Goal: Feedback & Contribution: Contribute content

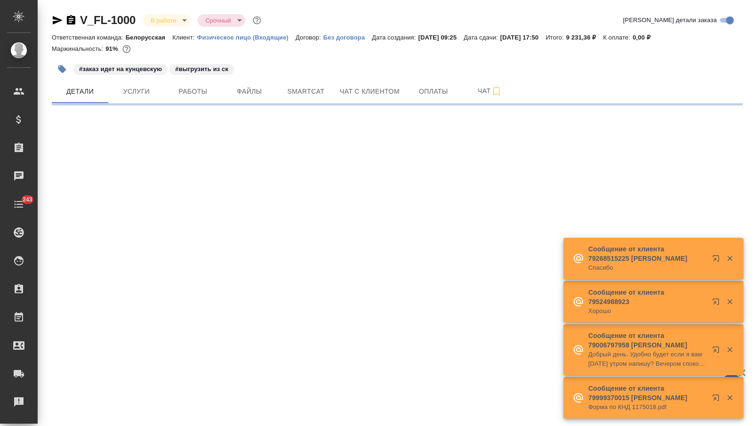
select select "RU"
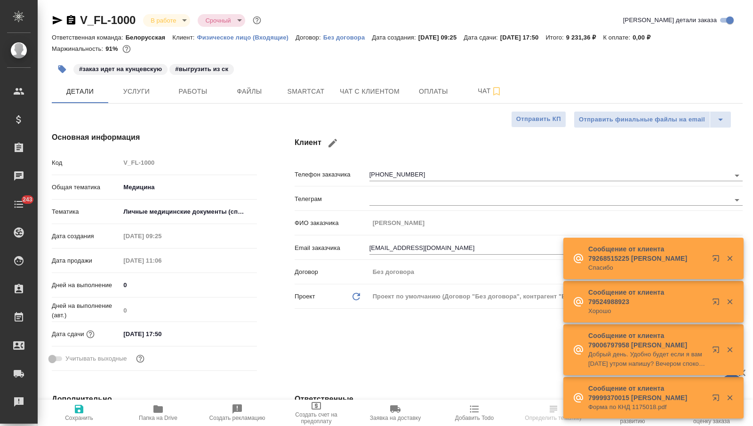
type textarea "x"
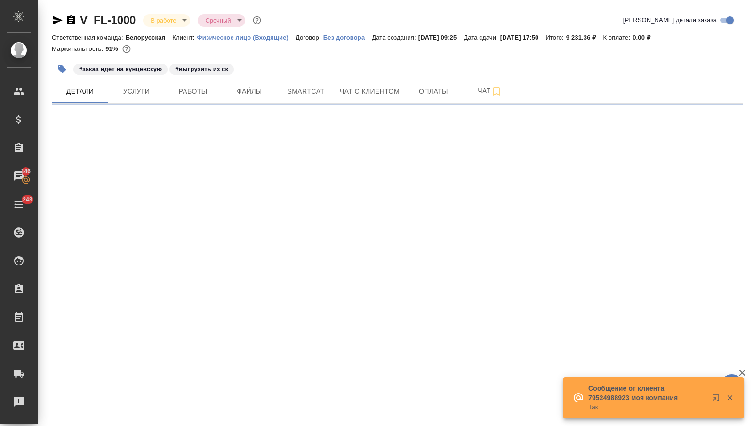
select select "RU"
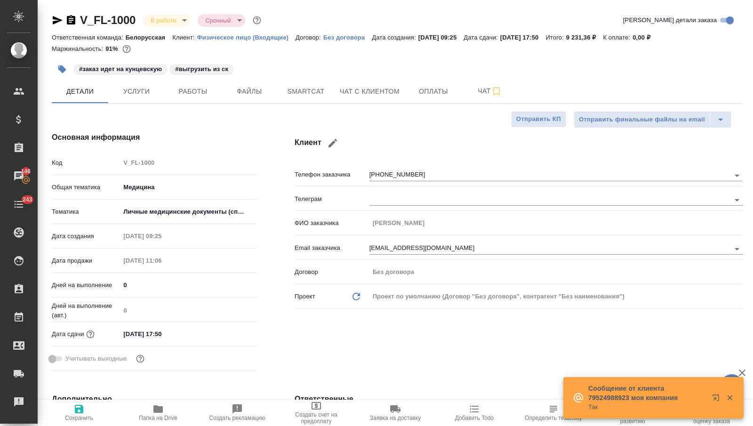
type textarea "x"
click at [188, 92] on span "Работы" at bounding box center [192, 92] width 45 height 12
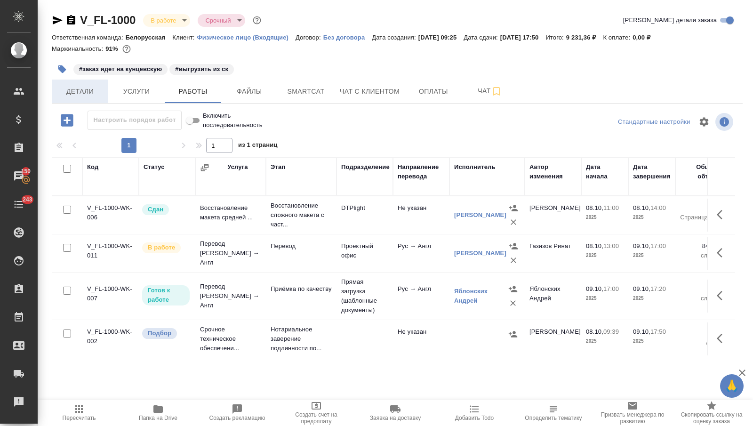
click at [80, 89] on span "Детали" at bounding box center [79, 92] width 45 height 12
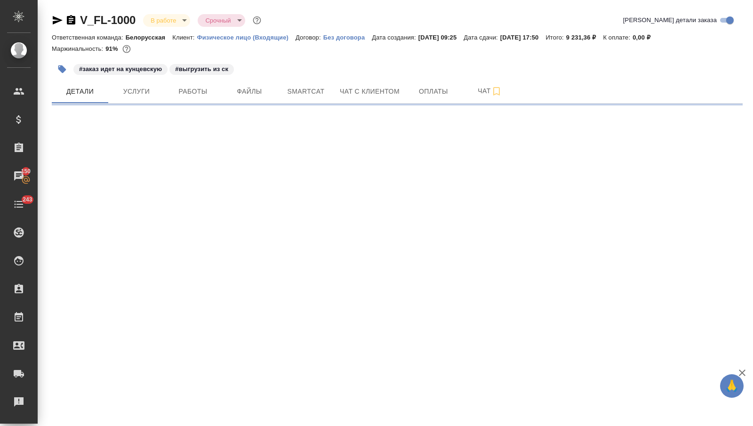
select select "RU"
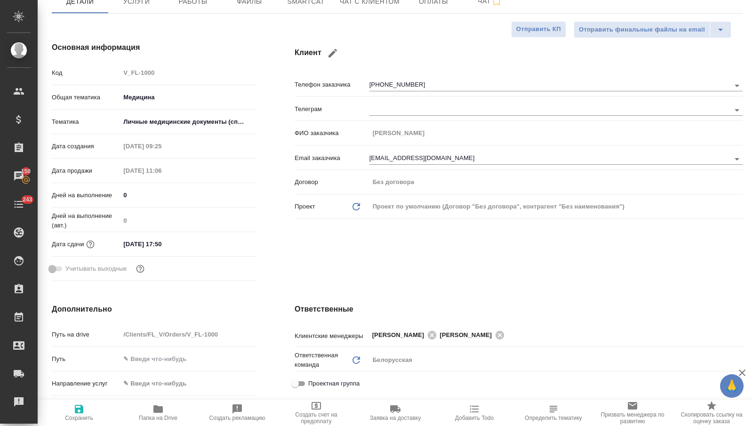
scroll to position [92, 0]
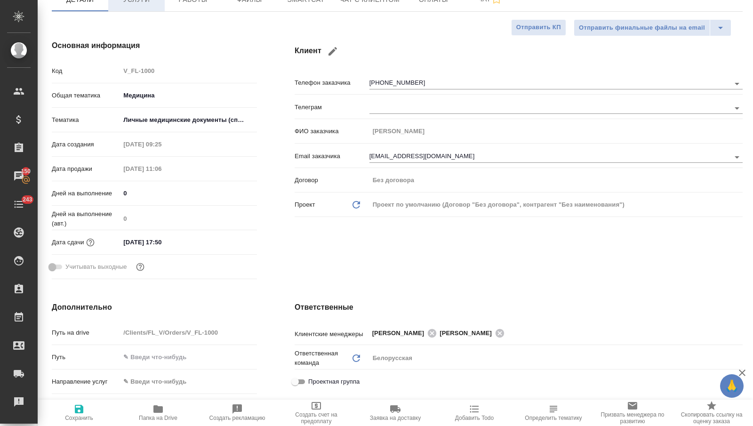
type textarea "x"
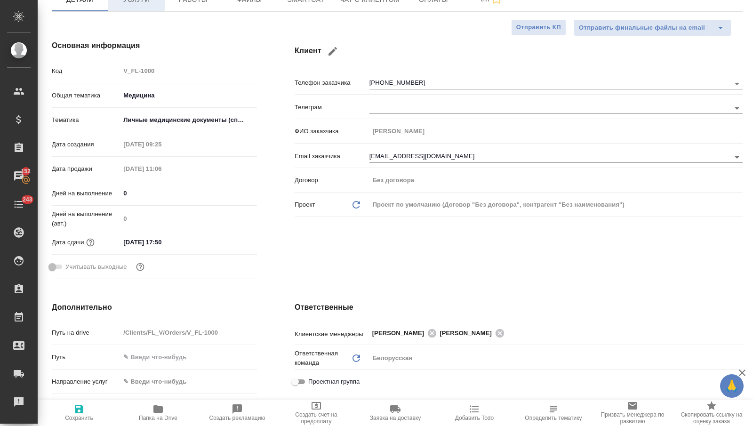
type textarea "x"
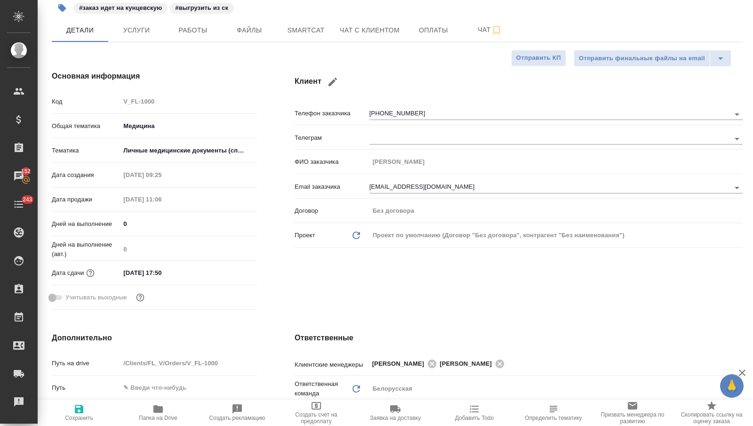
scroll to position [0, 0]
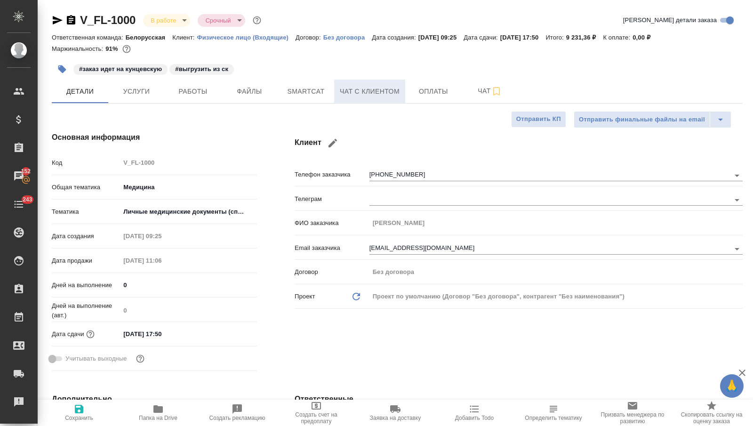
click at [373, 94] on span "Чат с клиентом" at bounding box center [370, 92] width 60 height 12
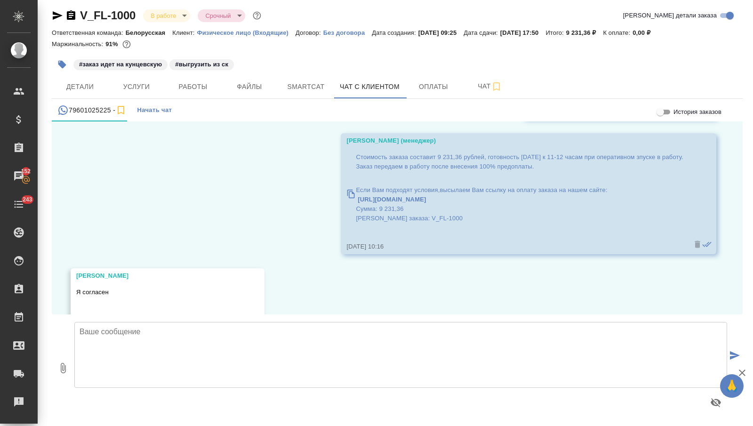
scroll to position [688, 0]
click at [96, 87] on span "Детали" at bounding box center [79, 87] width 45 height 12
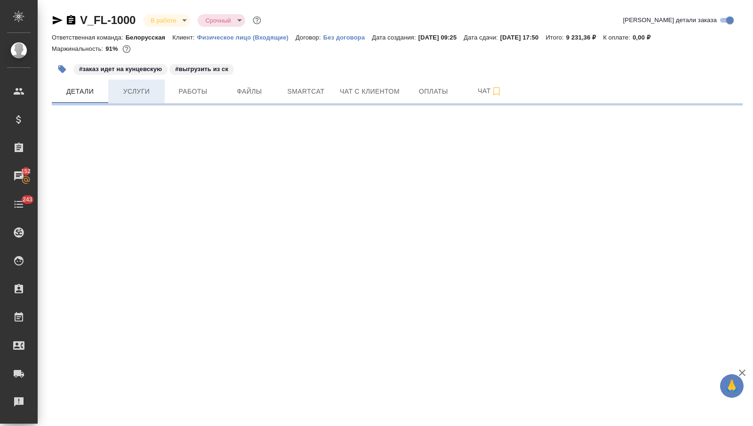
select select "RU"
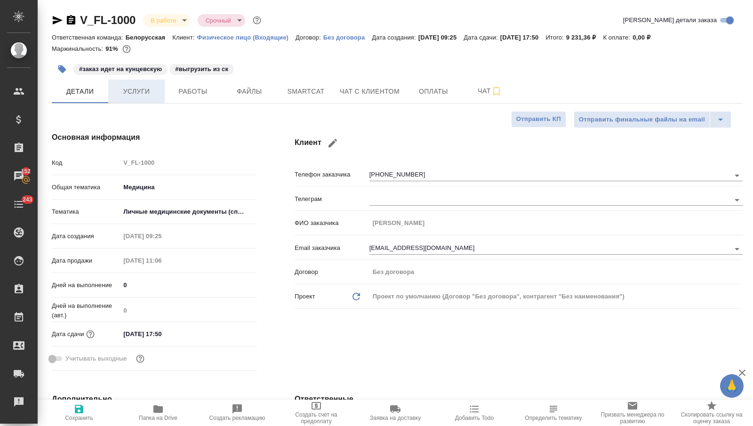
type textarea "x"
click at [186, 93] on span "Работы" at bounding box center [192, 92] width 45 height 12
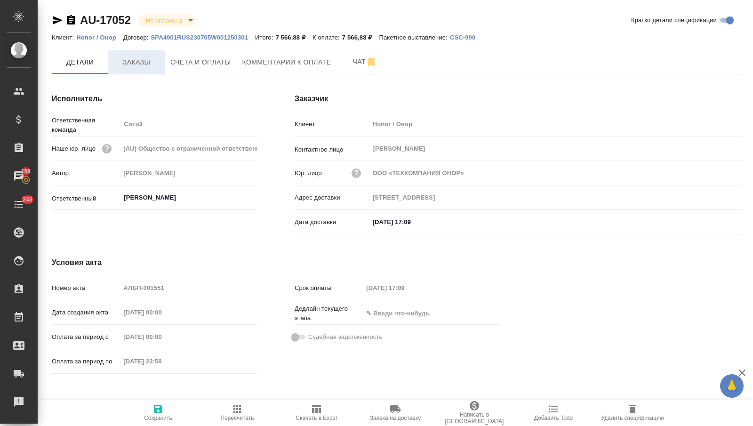
click at [142, 63] on span "Заказы" at bounding box center [136, 62] width 45 height 12
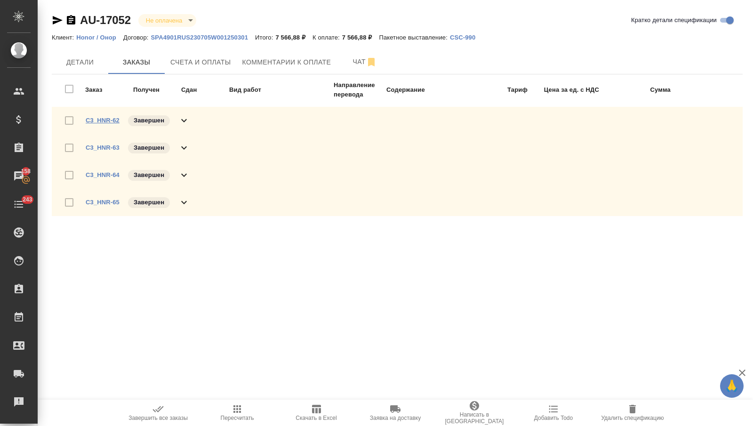
click at [103, 119] on link "C3_HNR-62" at bounding box center [103, 120] width 34 height 7
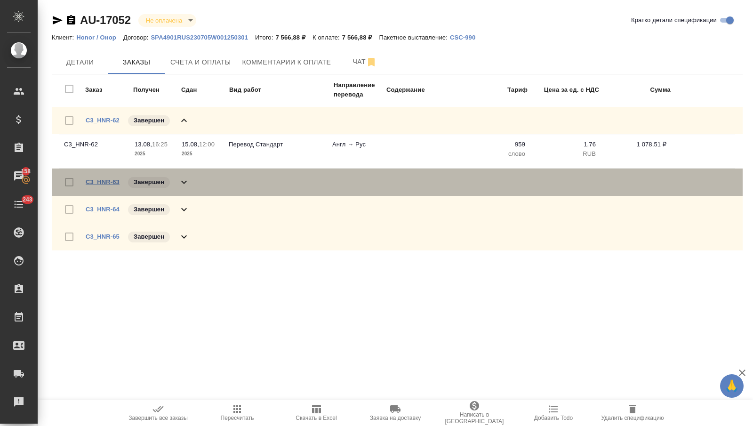
click at [107, 182] on link "C3_HNR-63" at bounding box center [103, 181] width 34 height 7
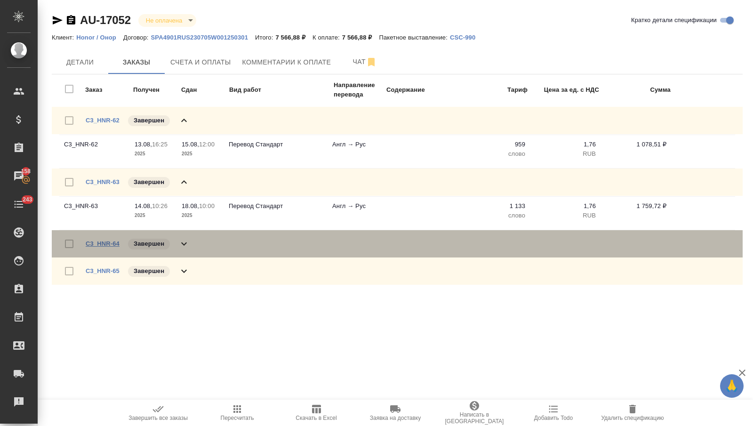
click at [105, 242] on link "C3_HNR-64" at bounding box center [103, 243] width 34 height 7
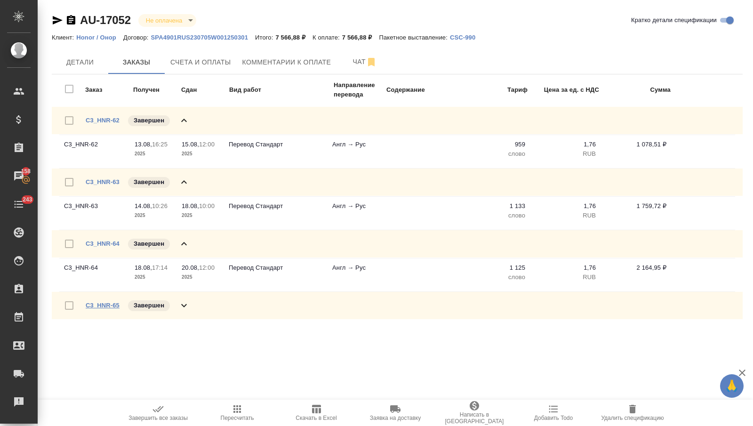
click at [98, 304] on link "C3_HNR-65" at bounding box center [103, 305] width 34 height 7
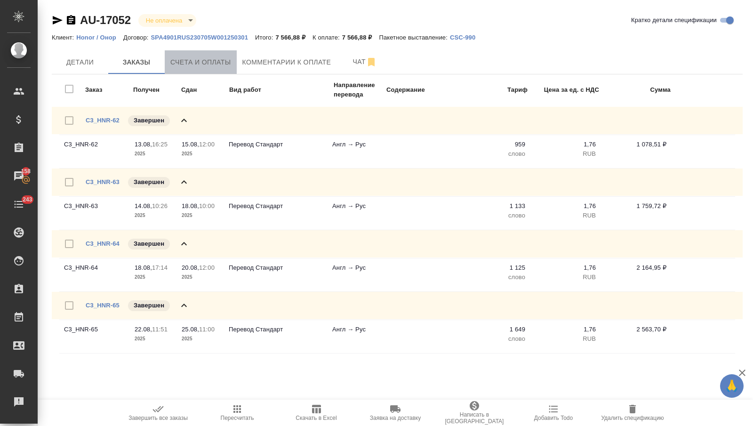
click at [194, 58] on span "Счета и оплаты" at bounding box center [200, 62] width 61 height 12
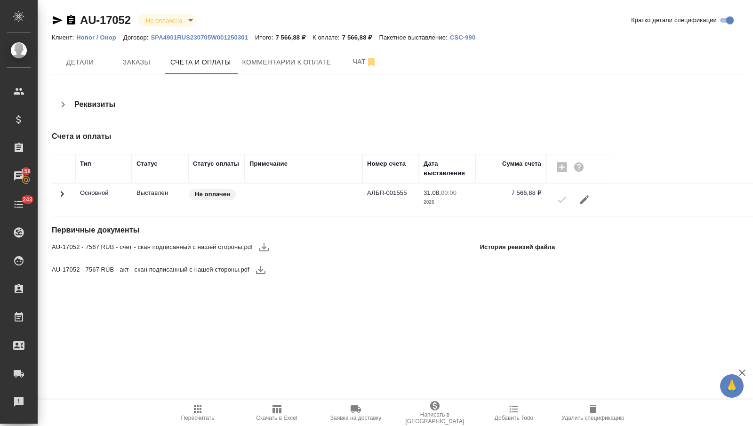
click at [268, 247] on icon "button" at bounding box center [263, 246] width 11 height 11
click at [261, 274] on icon "button" at bounding box center [260, 269] width 11 height 11
click at [276, 411] on icon "button" at bounding box center [276, 409] width 9 height 8
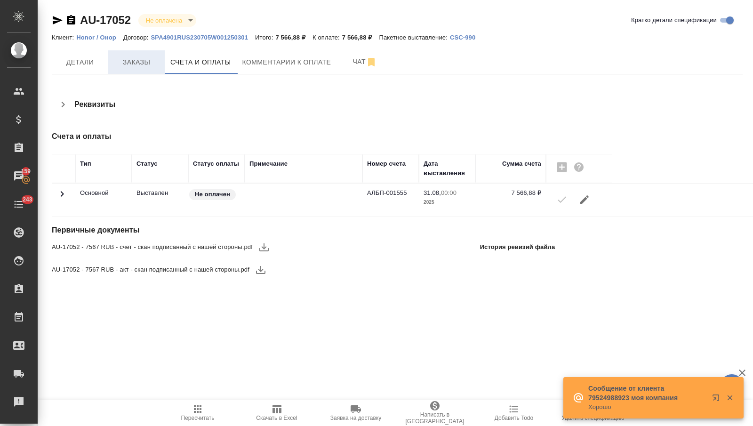
click at [136, 65] on span "Заказы" at bounding box center [136, 62] width 45 height 12
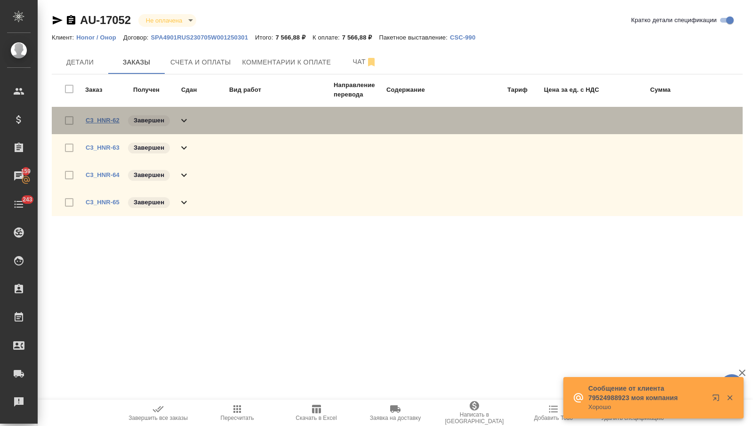
click at [109, 118] on link "C3_HNR-62" at bounding box center [103, 120] width 34 height 7
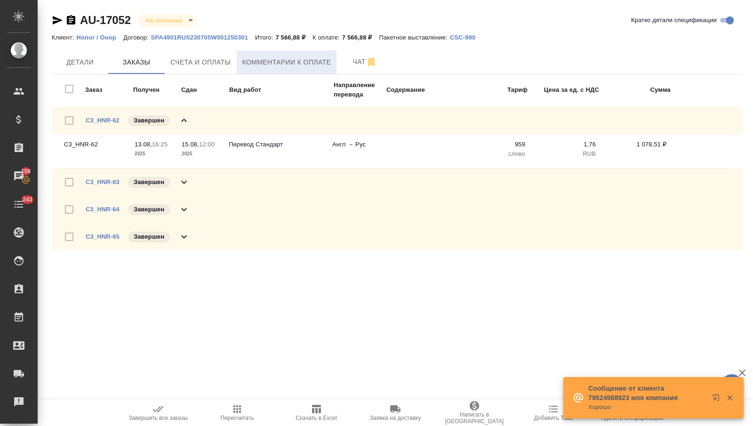
click at [274, 56] on span "Комментарии к оплате" at bounding box center [286, 62] width 89 height 12
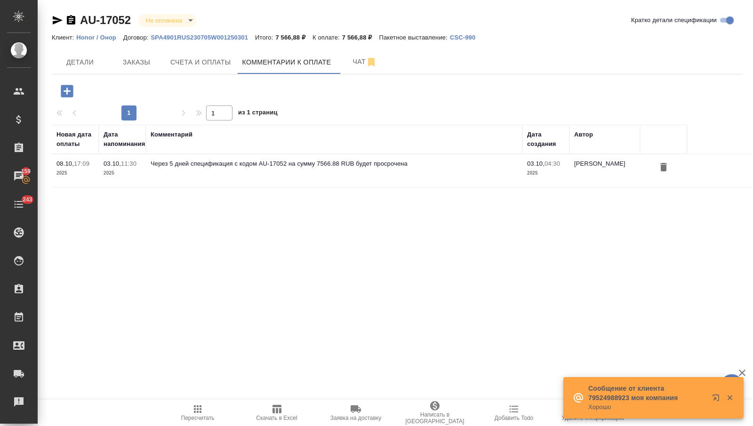
click at [63, 81] on button "button" at bounding box center [67, 90] width 26 height 19
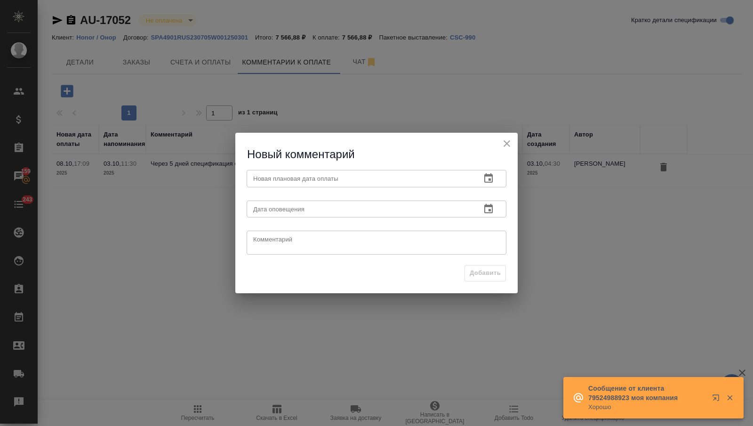
click at [491, 177] on icon "button" at bounding box center [488, 178] width 11 height 11
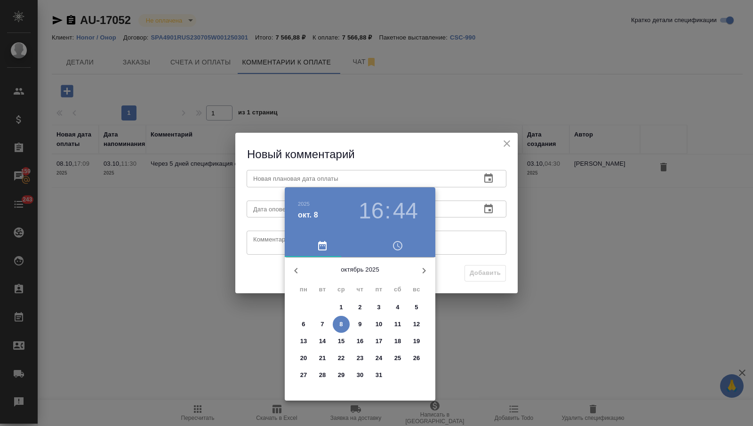
click at [357, 323] on span "9" at bounding box center [360, 324] width 17 height 9
type input "09.10.2025 16:44"
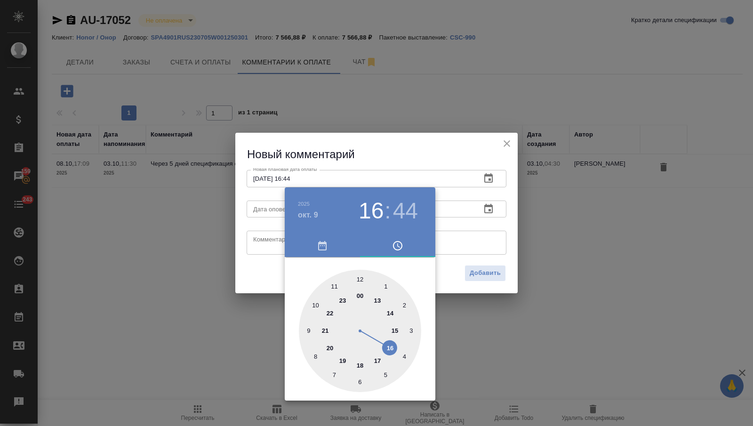
click at [265, 226] on div at bounding box center [376, 213] width 753 height 426
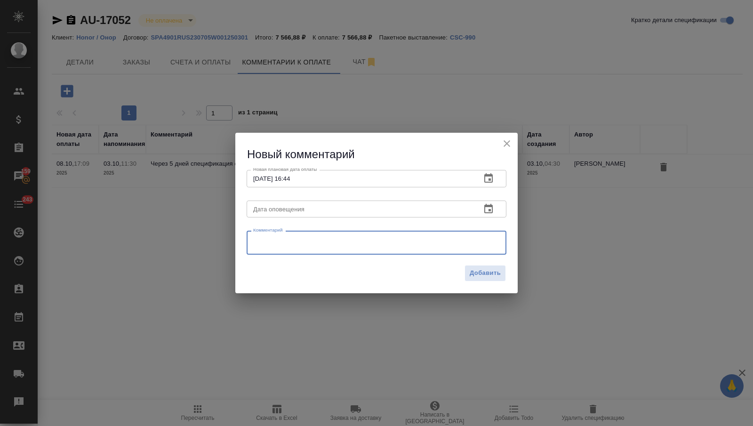
click at [267, 241] on textarea at bounding box center [376, 243] width 247 height 14
click at [481, 240] on textarea "запросила статус оплаты. Янань (КЛ по заказам) не должна была заниматься, поэто…" at bounding box center [376, 242] width 247 height 15
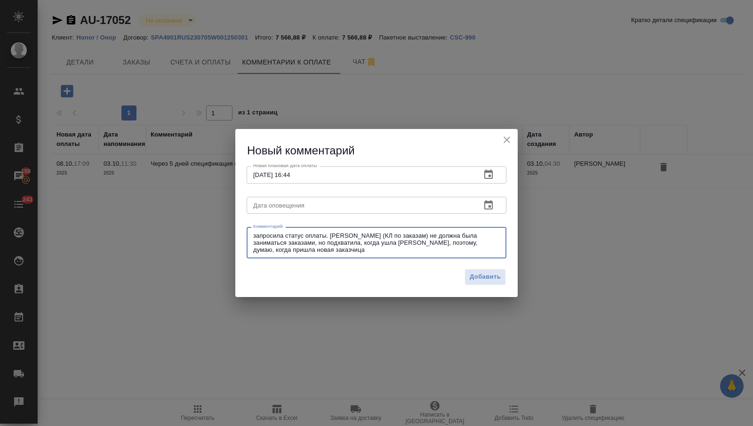
click at [473, 253] on textarea "запросила статус оплаты. Янань (КЛ по заказам) не должна была заниматься заказа…" at bounding box center [376, 243] width 247 height 22
type textarea "запросила статус оплаты. Янань (КЛ по заказам) не должна была заниматься заказа…"
click at [496, 273] on span "Добавить" at bounding box center [485, 277] width 31 height 11
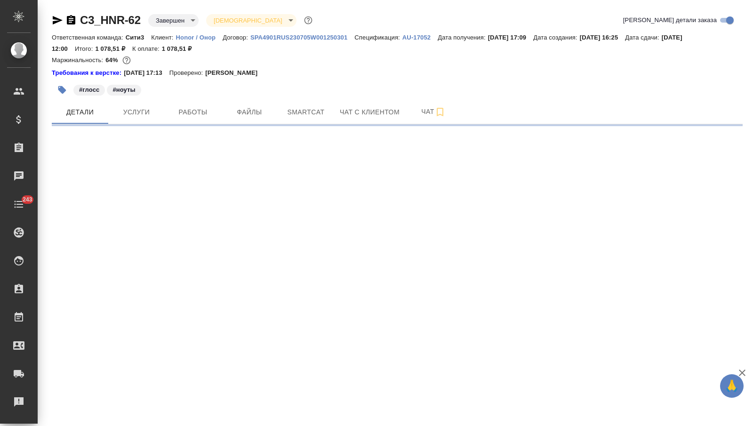
select select "RU"
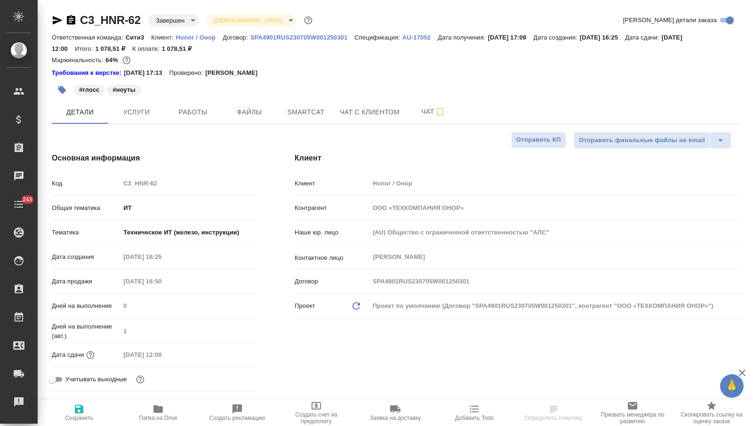
type textarea "x"
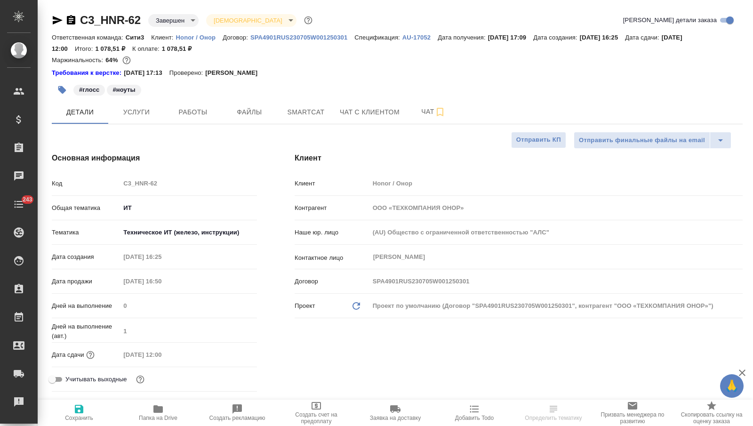
type textarea "x"
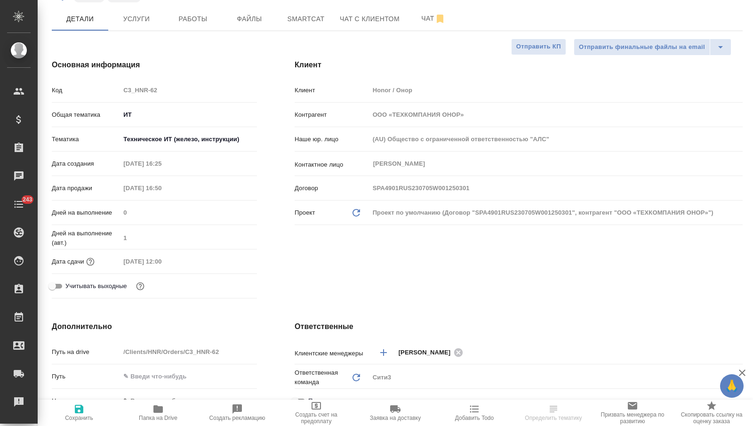
scroll to position [98, 0]
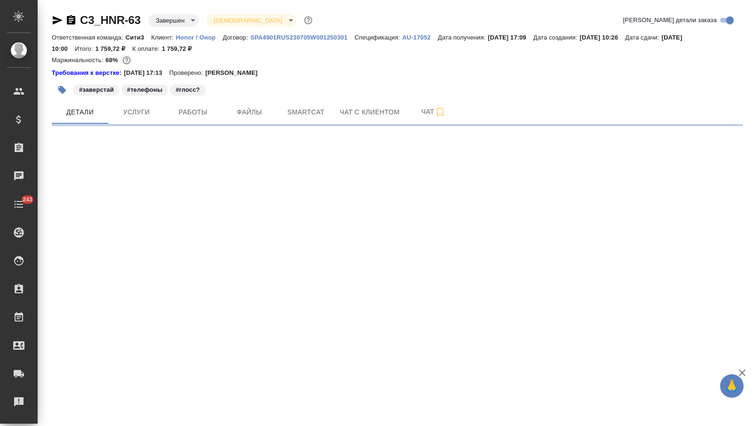
select select "RU"
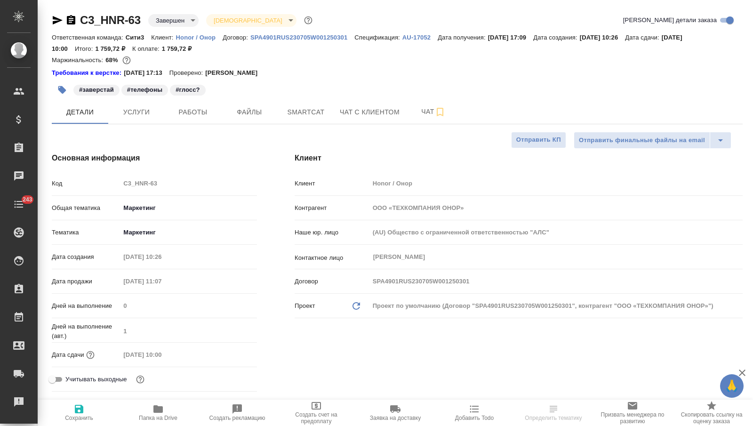
type textarea "x"
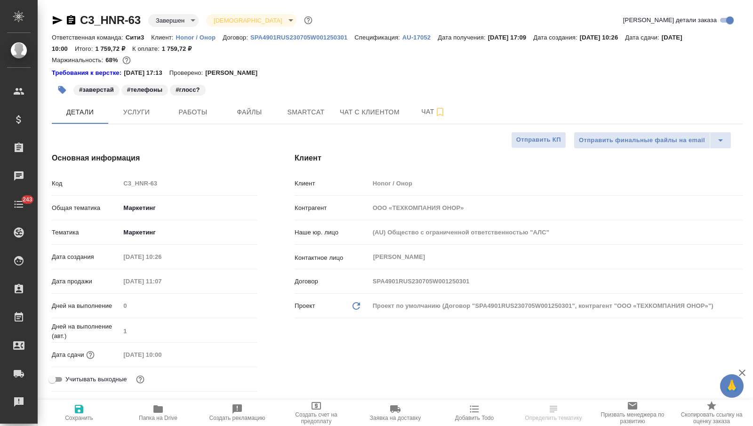
type textarea "x"
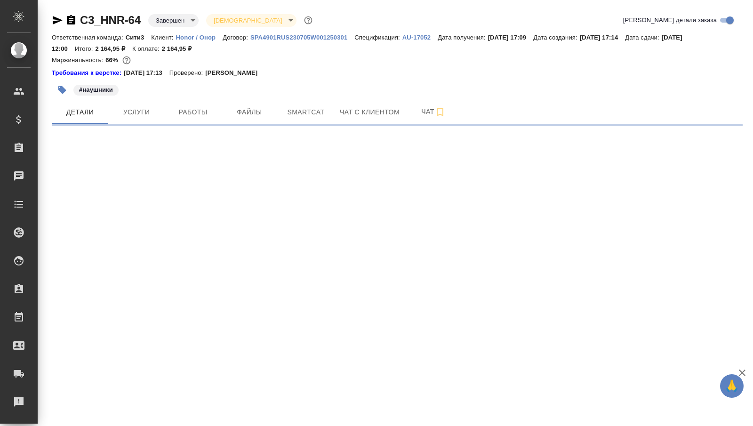
select select "RU"
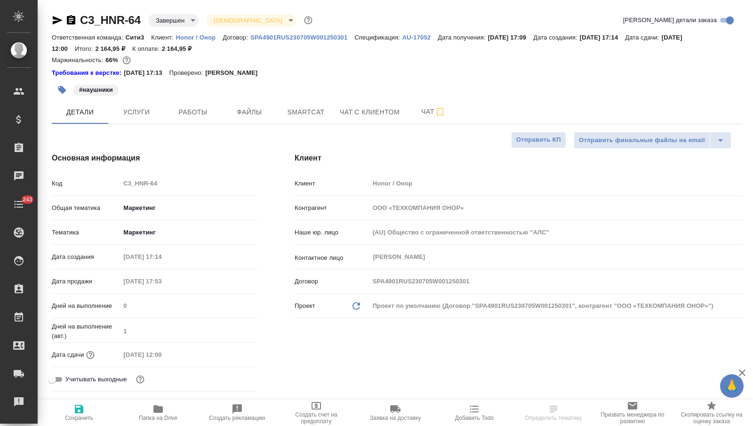
type textarea "x"
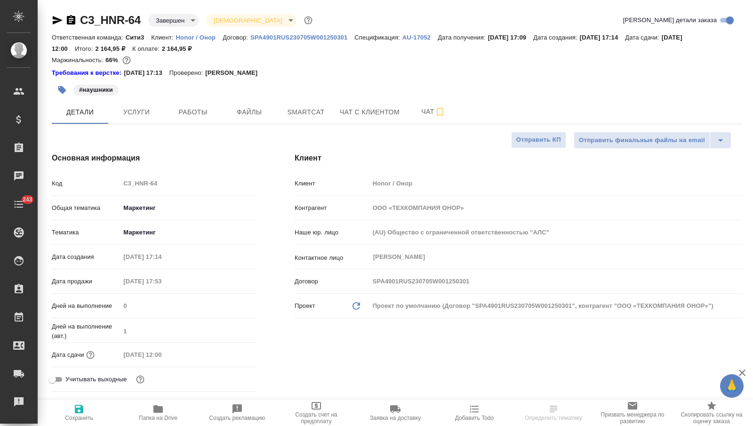
type textarea "x"
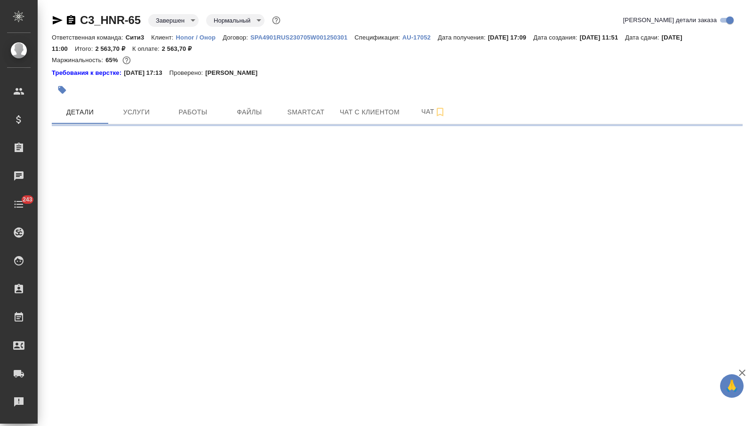
select select "RU"
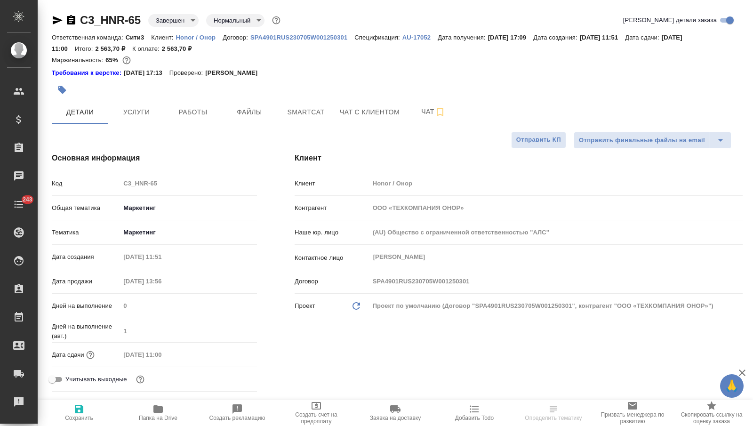
type textarea "x"
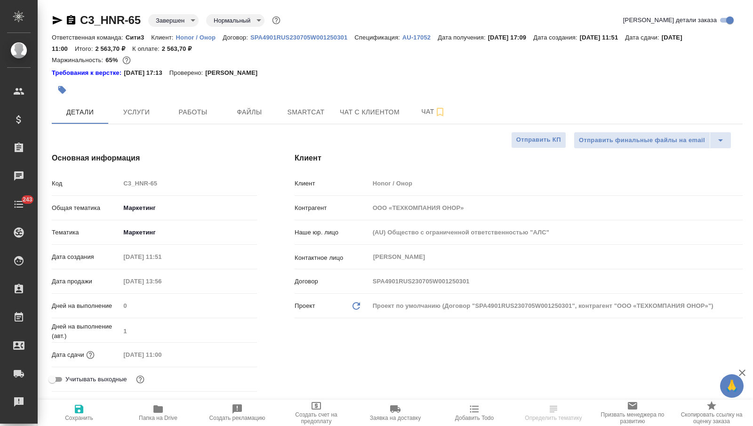
type textarea "x"
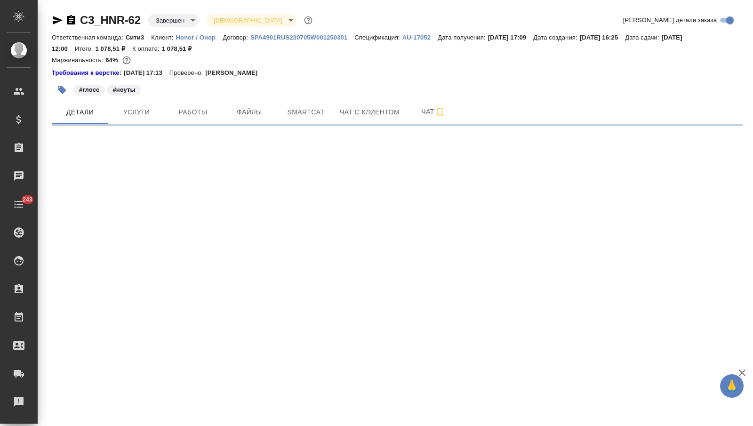
select select "RU"
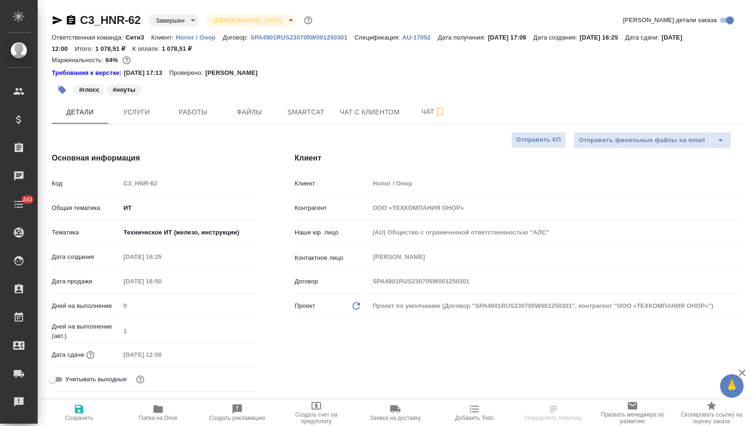
type textarea "x"
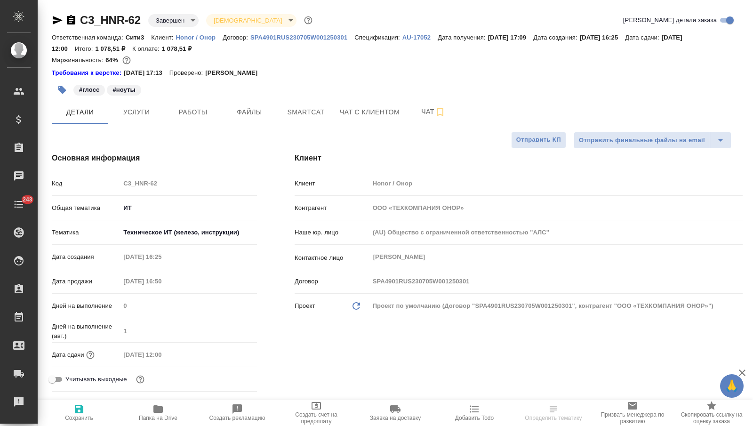
type textarea "x"
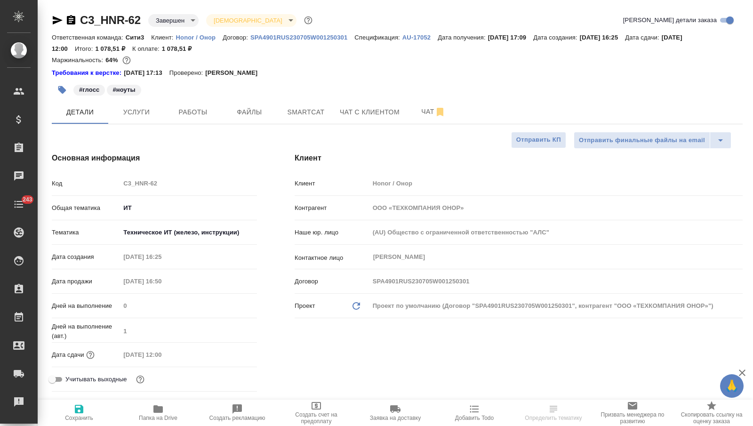
type textarea "x"
select select "RU"
type textarea "x"
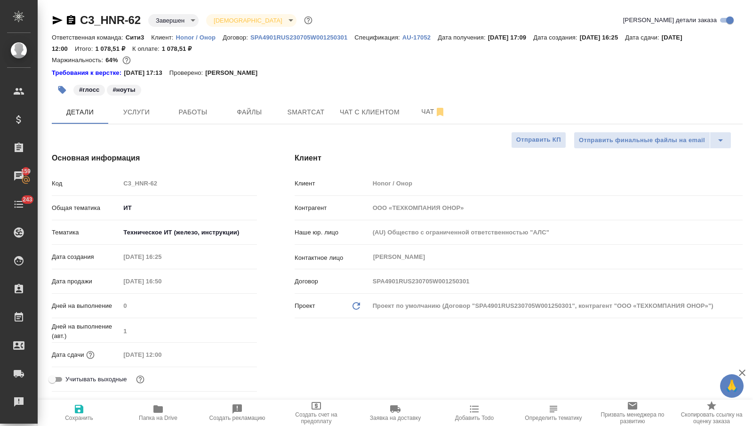
type textarea "x"
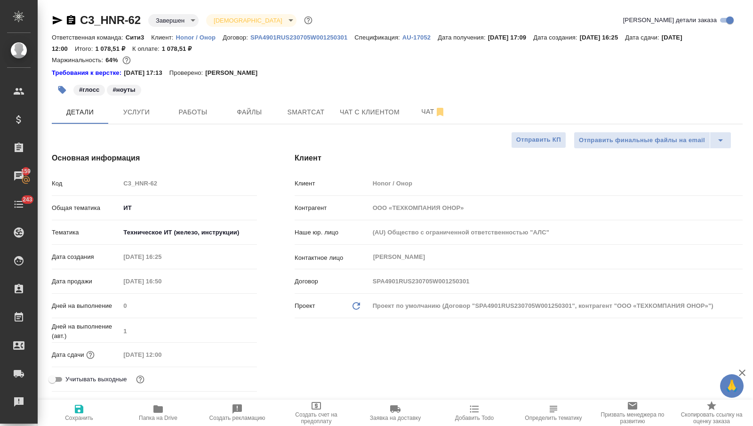
type textarea "x"
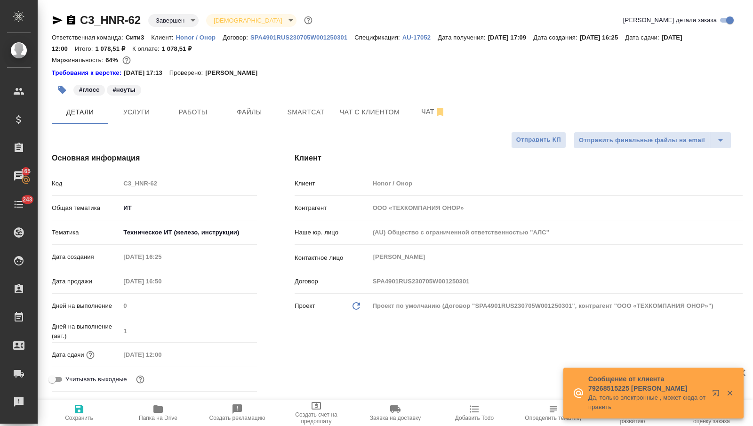
click at [426, 38] on p "AU-17052" at bounding box center [419, 37] width 35 height 7
type textarea "x"
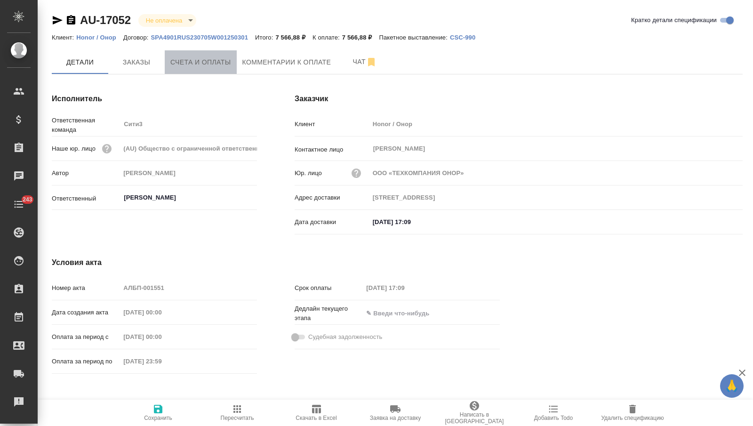
click at [205, 70] on button "Счета и оплаты" at bounding box center [201, 62] width 72 height 24
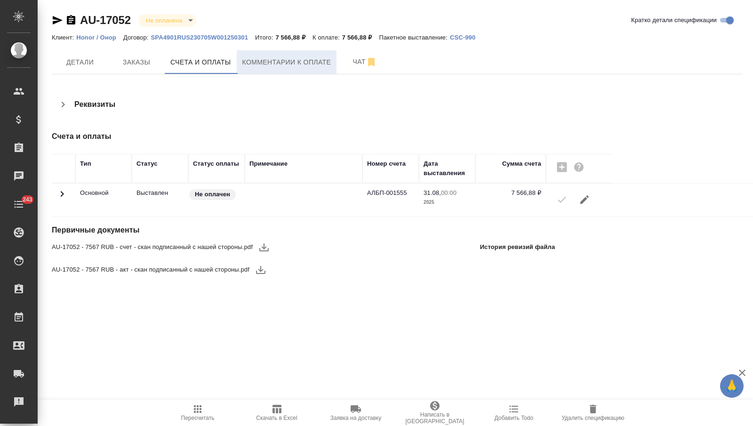
click at [239, 55] on button "Комментарии к оплате" at bounding box center [287, 62] width 100 height 24
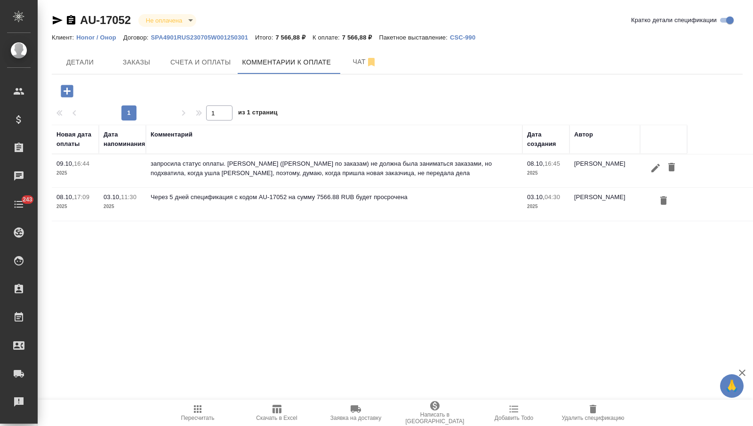
click at [66, 93] on icon "button" at bounding box center [67, 91] width 12 height 12
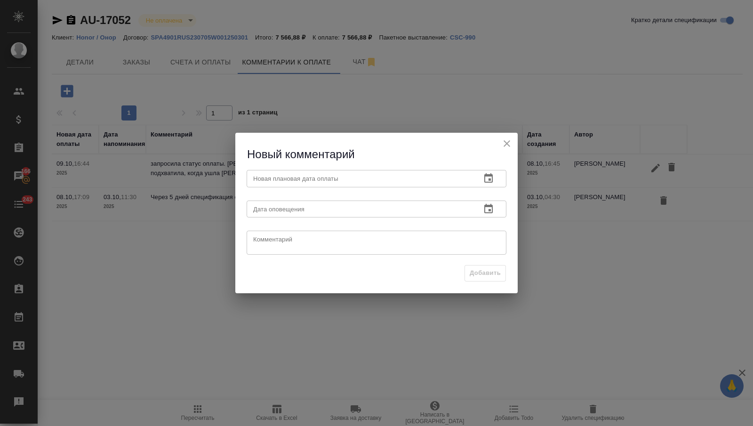
click at [478, 177] on button "button" at bounding box center [488, 178] width 23 height 23
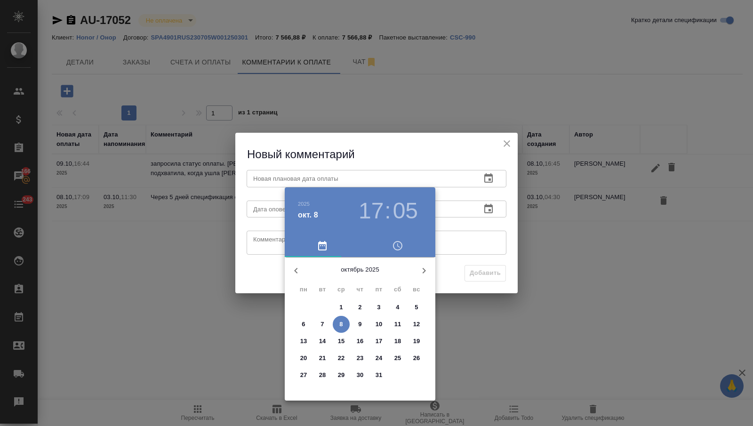
click at [359, 338] on p "16" at bounding box center [360, 340] width 7 height 9
type input "[DATE] 17:05"
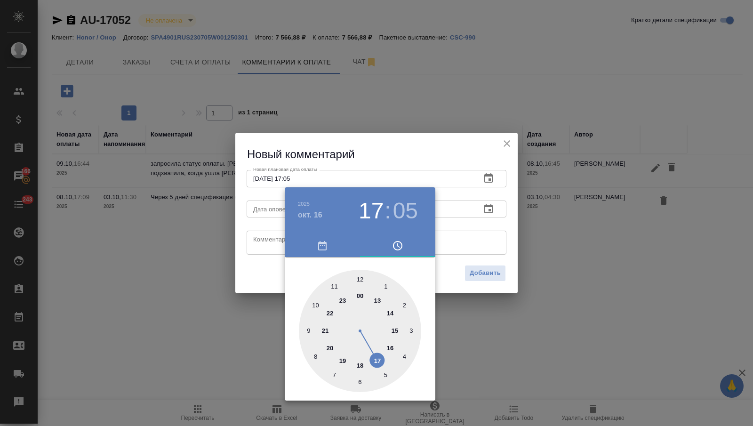
click at [267, 251] on div at bounding box center [376, 213] width 753 height 426
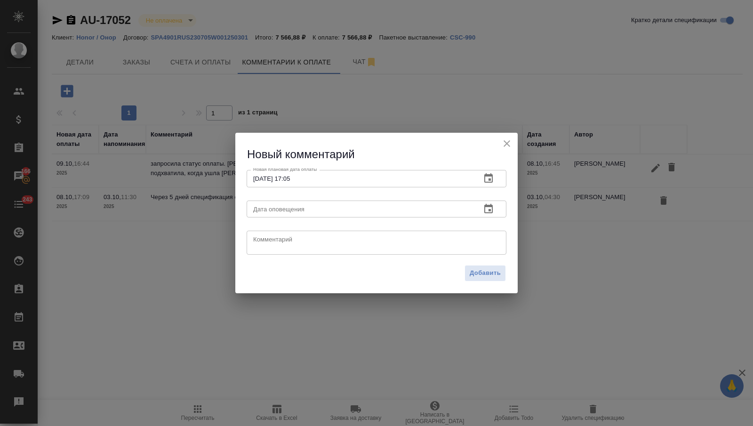
click at [271, 240] on textarea at bounding box center [376, 243] width 247 height 14
paste textarea "Сейчас проверила по системе, крайний срок по оплате указан 16.10. У нас произош…"
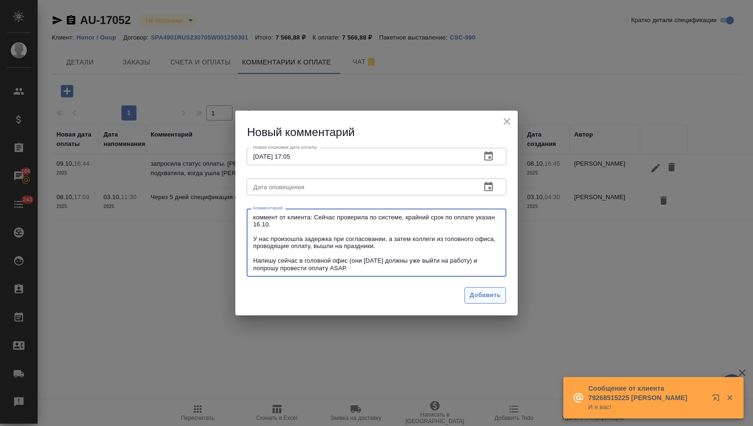
type textarea "коммент от клиента: Сейчас проверила по системе, крайний срок по оплате указан …"
click at [488, 297] on span "Добавить" at bounding box center [485, 295] width 31 height 11
